Goal: Transaction & Acquisition: Purchase product/service

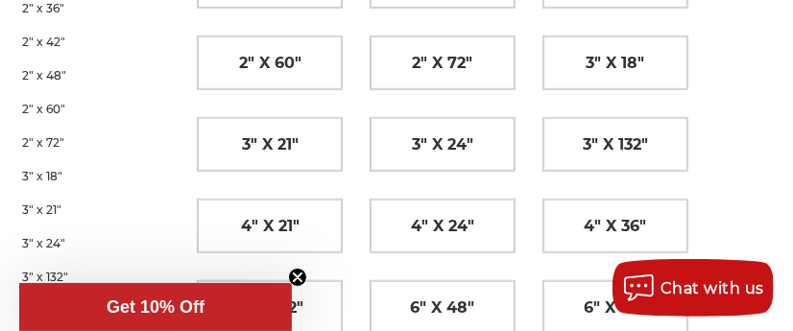
scroll to position [671, 0]
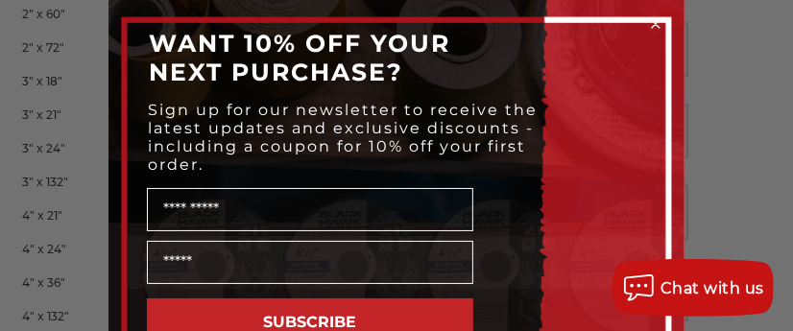
click at [734, 159] on div "Close dialog WANT 10% OFF YOUR NEXT PURCHASE? Sign up for our newsletter to rec…" at bounding box center [396, 165] width 793 height 331
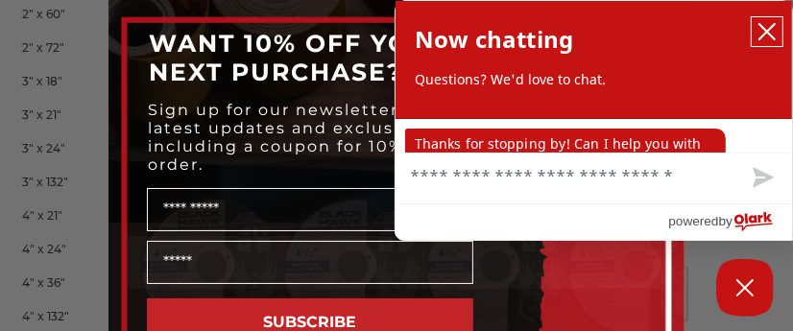
click at [767, 23] on icon "close chatbox" at bounding box center [767, 31] width 19 height 19
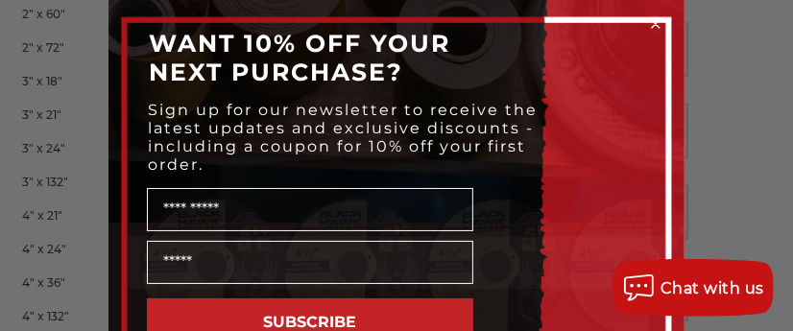
click at [651, 25] on circle "Close dialog" at bounding box center [656, 24] width 18 height 18
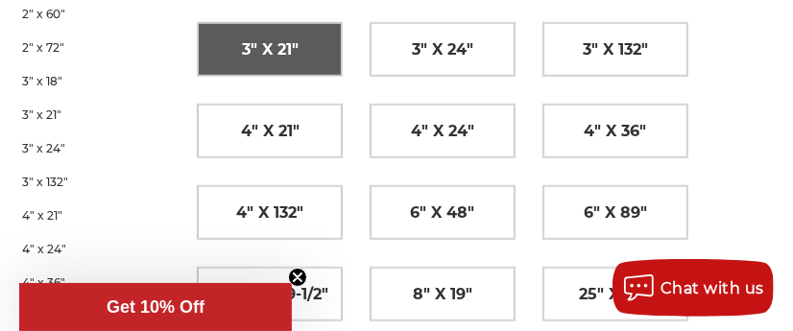
click at [293, 53] on span "3" x 21"" at bounding box center [270, 50] width 57 height 33
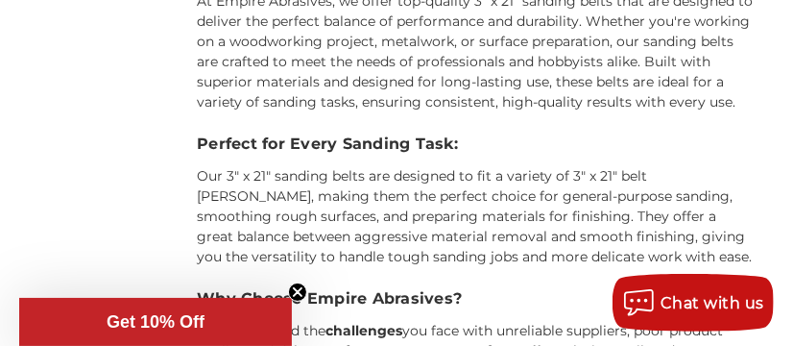
scroll to position [864, 0]
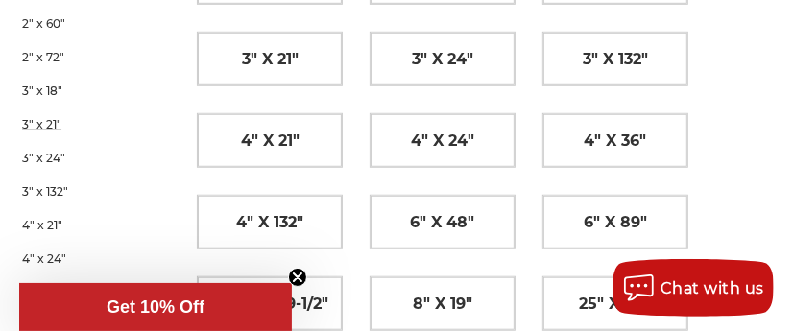
click at [49, 125] on link "3" x 21"" at bounding box center [88, 125] width 133 height 34
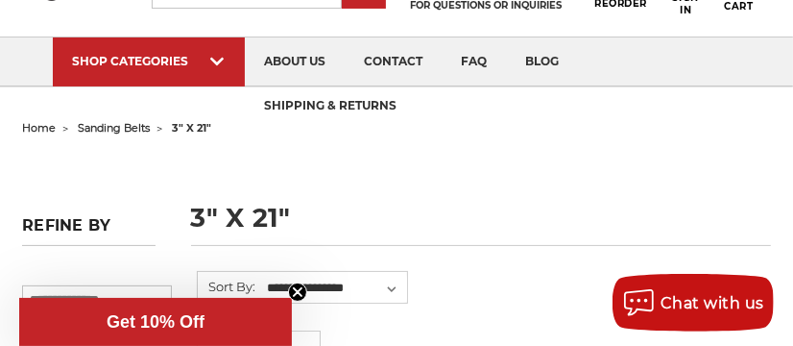
scroll to position [192, 0]
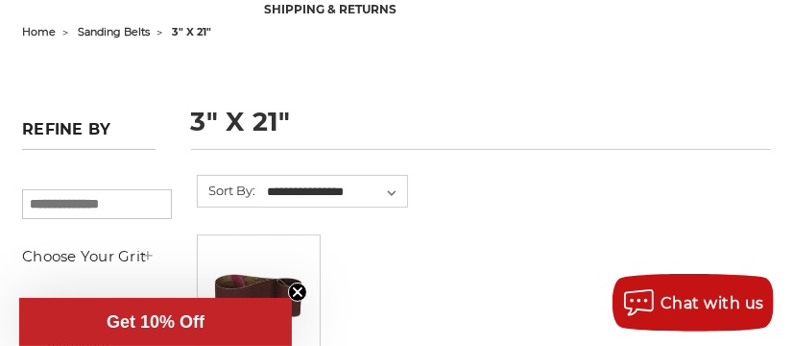
click at [136, 251] on h5 "Choose Your Grit" at bounding box center [88, 256] width 133 height 23
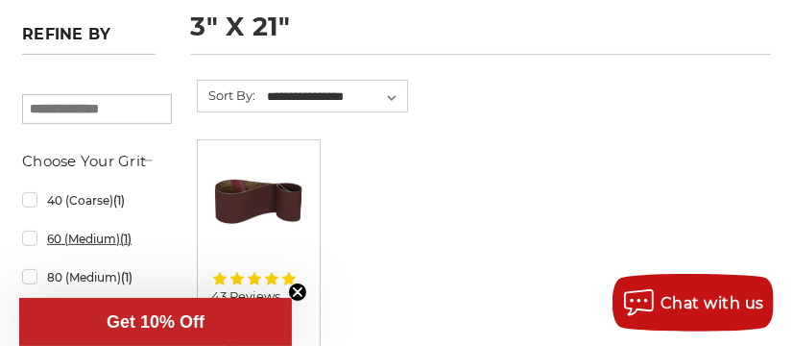
scroll to position [383, 0]
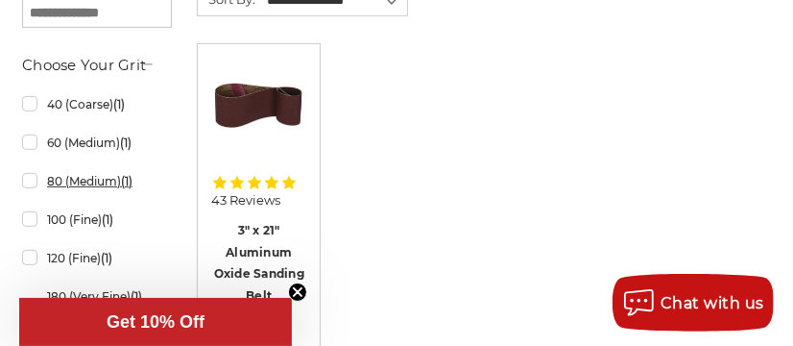
click at [31, 198] on link "80 (Medium) (1)" at bounding box center [88, 181] width 133 height 34
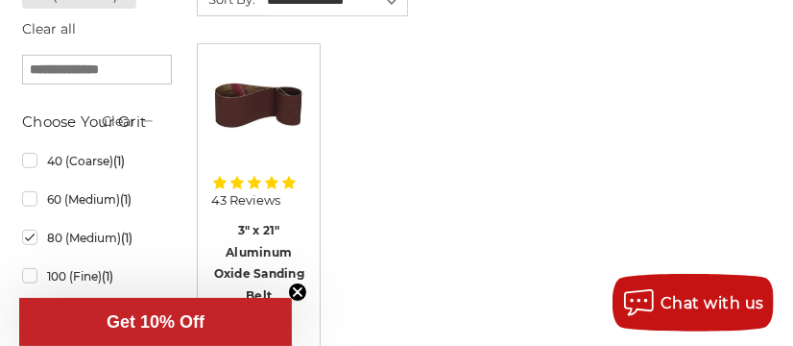
scroll to position [287, 0]
